Goal: Information Seeking & Learning: Learn about a topic

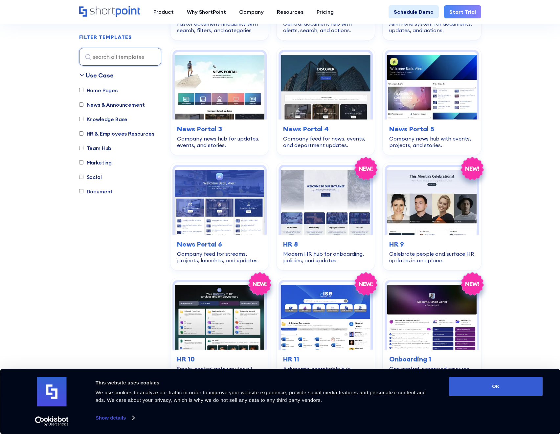
scroll to position [413, 0]
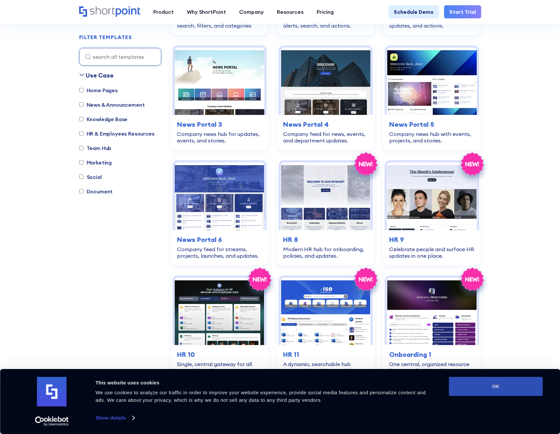
click at [495, 382] on button "OK" at bounding box center [496, 386] width 94 height 19
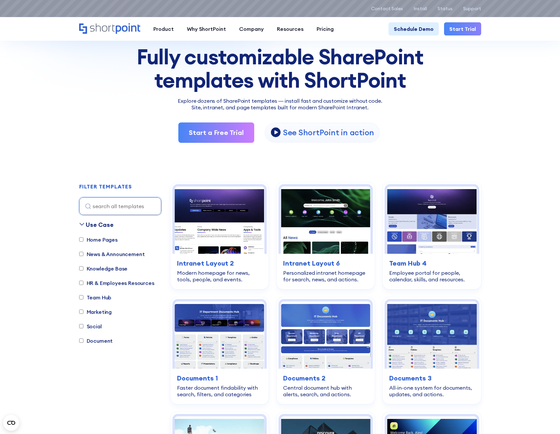
scroll to position [63, 0]
